Goal: Understand process/instructions: Learn about a topic

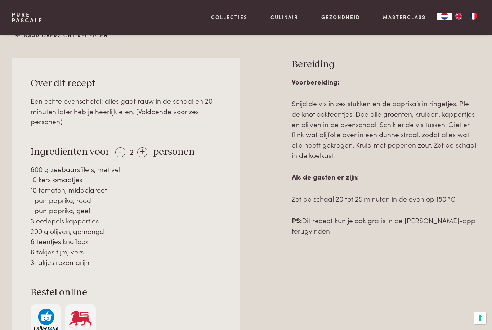
scroll to position [274, 0]
click at [118, 152] on div "-" at bounding box center [120, 153] width 10 height 10
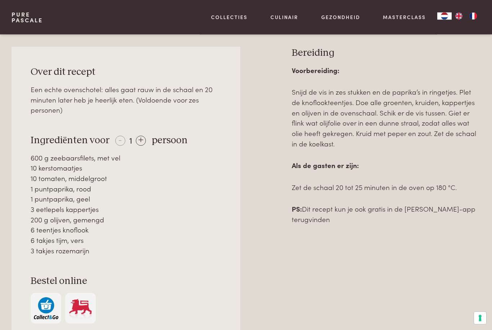
click at [139, 140] on div "+" at bounding box center [141, 141] width 10 height 10
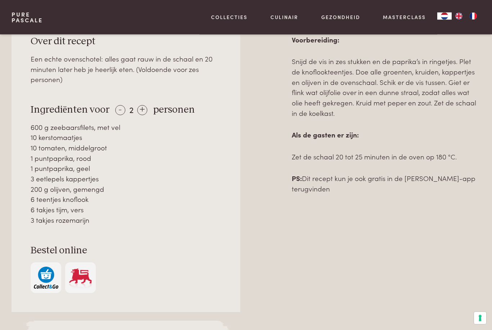
scroll to position [316, 0]
click at [145, 111] on div "+" at bounding box center [142, 111] width 10 height 10
click at [145, 108] on div "+" at bounding box center [143, 111] width 10 height 10
click at [145, 111] on div "+" at bounding box center [143, 111] width 10 height 10
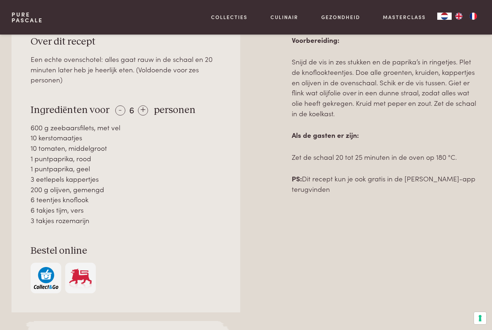
click at [146, 107] on div "+" at bounding box center [143, 111] width 10 height 10
click at [146, 105] on div "- 7 + personen" at bounding box center [153, 110] width 84 height 13
click at [142, 107] on div "+" at bounding box center [142, 111] width 10 height 10
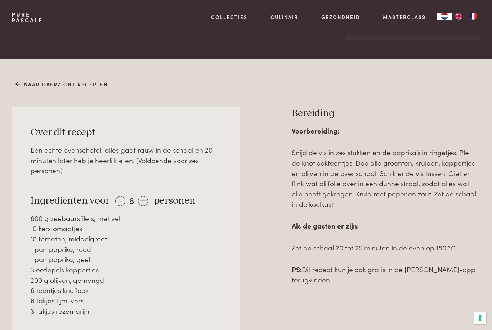
scroll to position [226, 0]
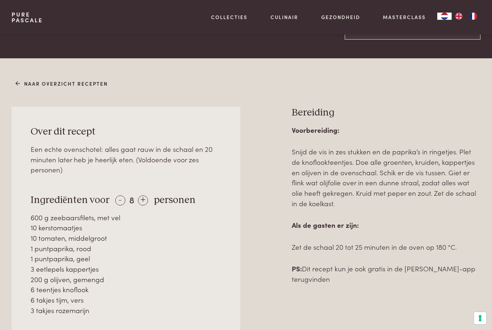
click at [116, 198] on div "-" at bounding box center [120, 201] width 10 height 10
click at [111, 198] on div "- 7 + personen" at bounding box center [153, 200] width 84 height 13
click at [111, 199] on div "- 7 + personen" at bounding box center [153, 200] width 84 height 13
click at [108, 201] on span "Ingrediënten voor" at bounding box center [70, 200] width 79 height 10
click at [111, 200] on div "- 7 + personen" at bounding box center [153, 200] width 84 height 13
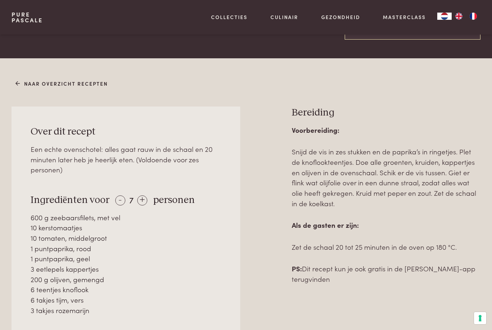
click at [115, 202] on div "-" at bounding box center [120, 201] width 10 height 10
click at [119, 203] on div "-" at bounding box center [120, 201] width 10 height 10
click at [116, 202] on div "-" at bounding box center [120, 201] width 10 height 10
click at [118, 197] on div "-" at bounding box center [120, 201] width 10 height 10
click at [115, 201] on div "-" at bounding box center [120, 201] width 10 height 10
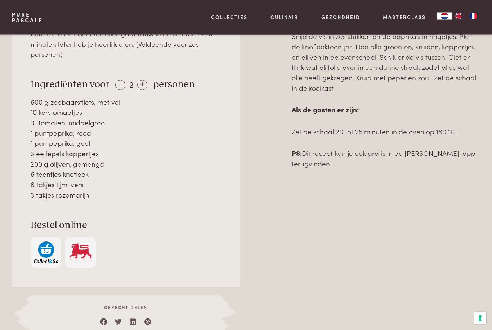
scroll to position [341, 0]
click at [82, 256] on img at bounding box center [80, 254] width 25 height 22
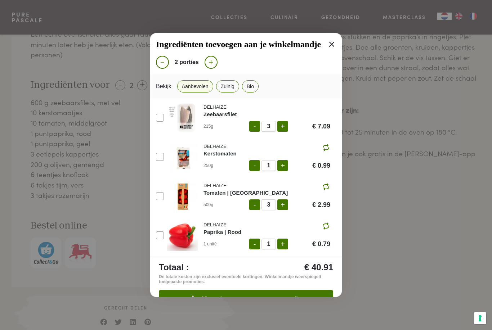
scroll to position [0, 0]
click at [333, 46] on icon at bounding box center [331, 44] width 5 height 5
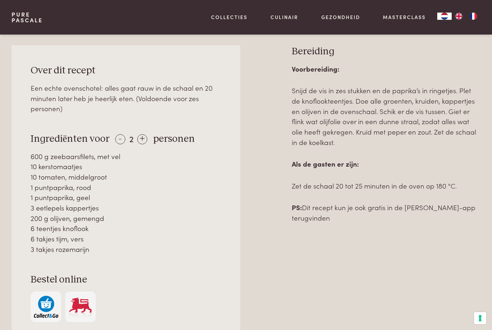
scroll to position [288, 0]
